Goal: Find specific page/section: Find specific page/section

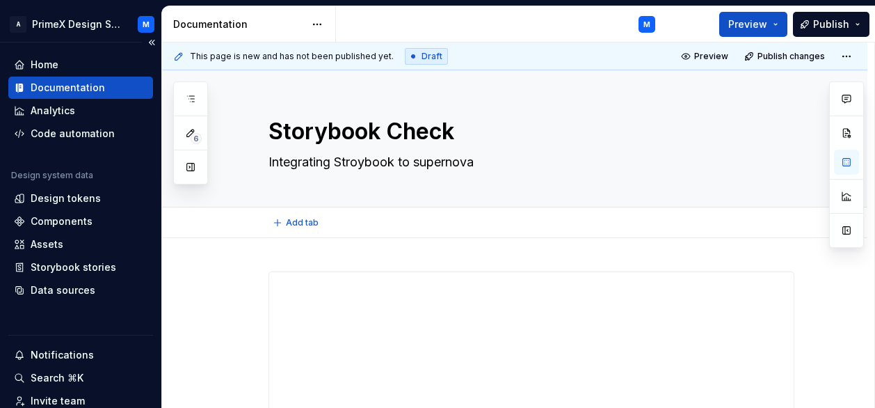
type textarea "*"
click at [111, 189] on div "Design tokens" at bounding box center [80, 198] width 145 height 22
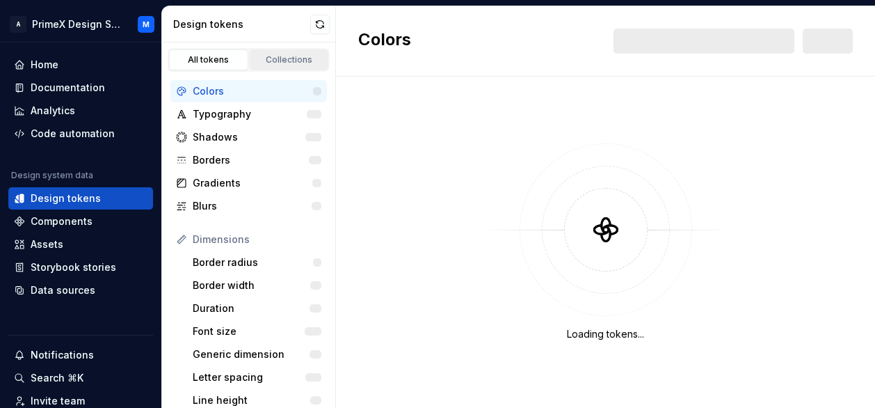
click at [298, 53] on link "Collections" at bounding box center [289, 59] width 79 height 21
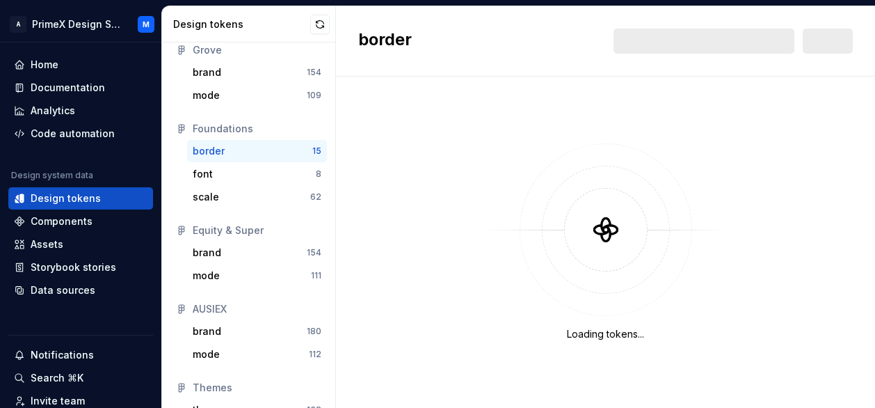
scroll to position [62, 0]
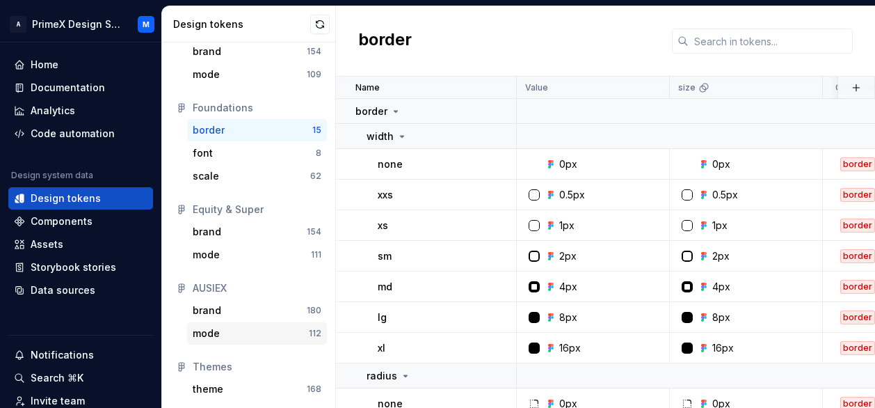
click at [254, 338] on div "mode" at bounding box center [251, 333] width 116 height 14
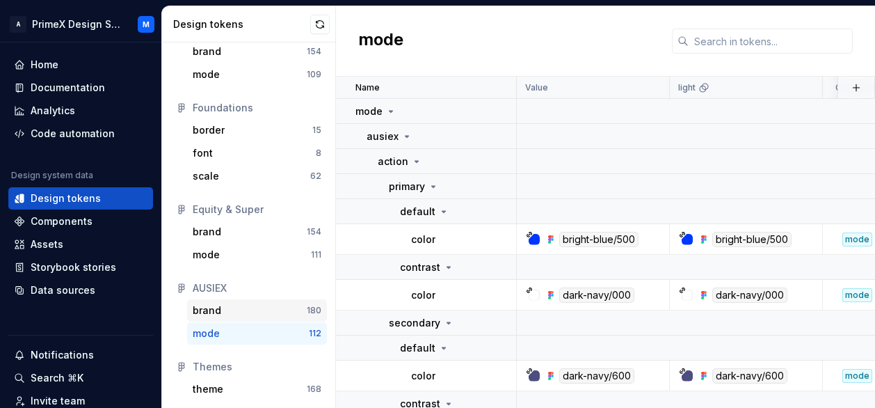
click at [254, 308] on div "brand" at bounding box center [250, 310] width 114 height 14
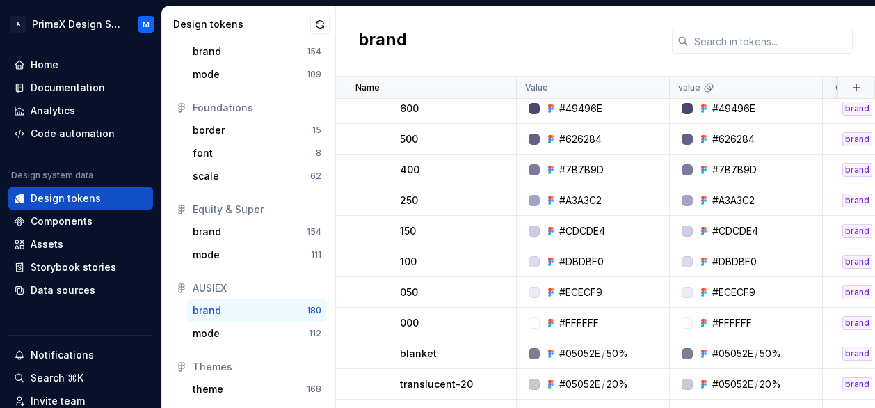
scroll to position [1601, 0]
